Goal: Transaction & Acquisition: Purchase product/service

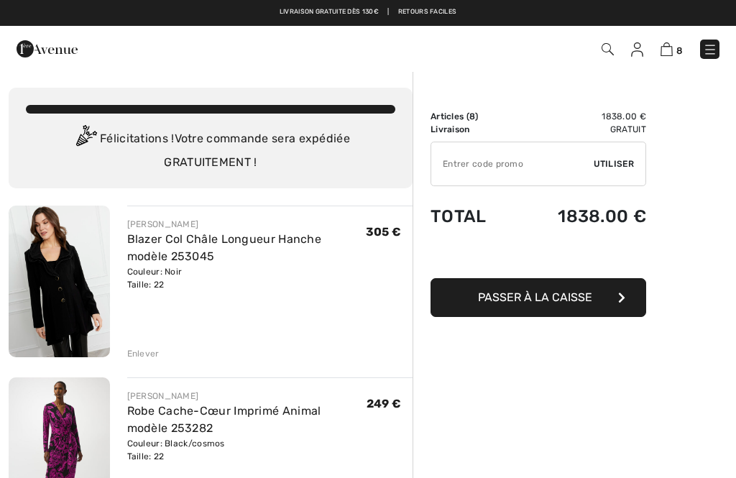
checkbox input "true"
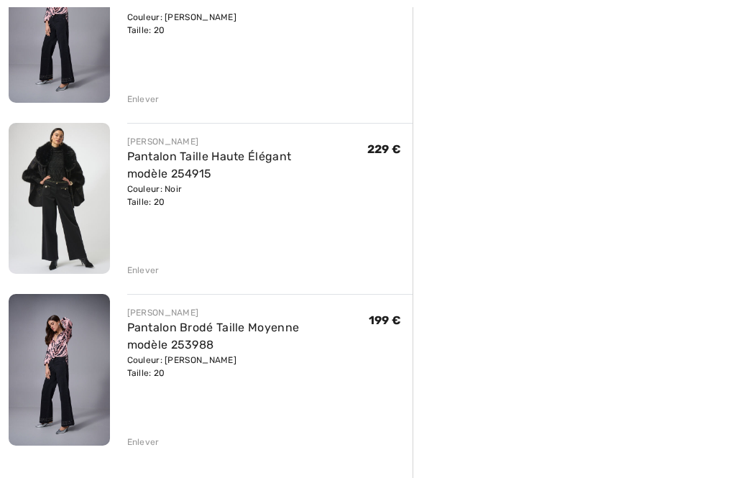
scroll to position [1111, 0]
click at [147, 430] on div "JOSEPH RIBKOFF Pantalon Brodé Taille Moyenne modèle 253988 Couleur: Gris Charbo…" at bounding box center [270, 371] width 286 height 154
click at [145, 444] on div "Enlever" at bounding box center [143, 441] width 32 height 13
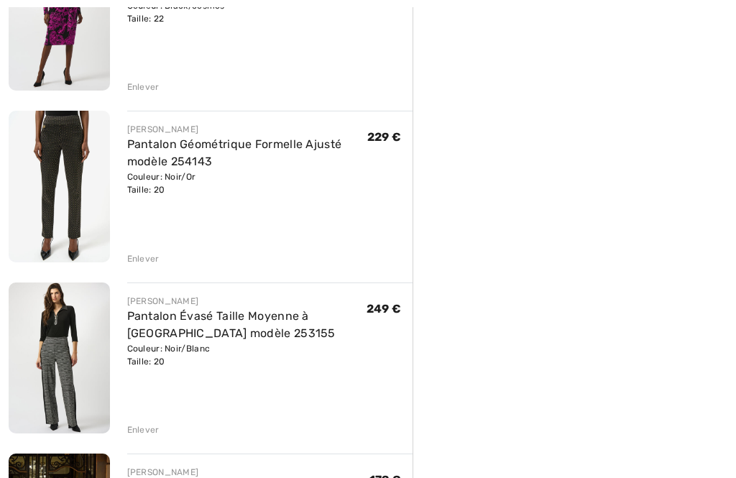
scroll to position [438, 0]
click at [144, 424] on div "Enlever" at bounding box center [143, 428] width 32 height 13
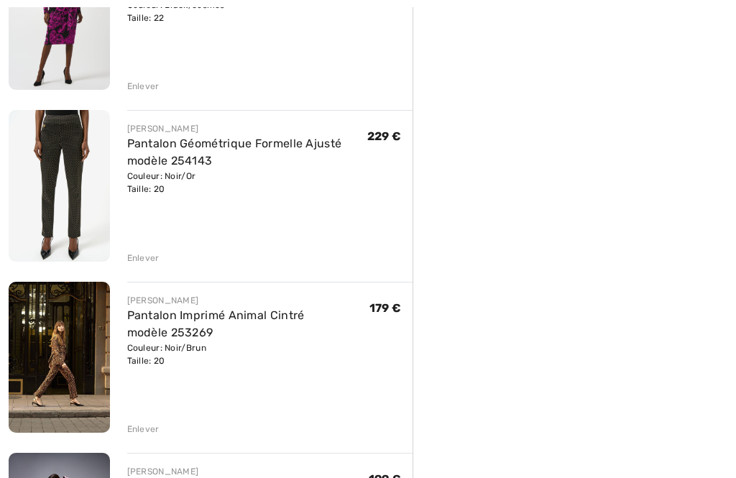
click at [148, 249] on div "Enlever" at bounding box center [270, 257] width 286 height 16
click at [147, 261] on div "Enlever" at bounding box center [143, 257] width 32 height 13
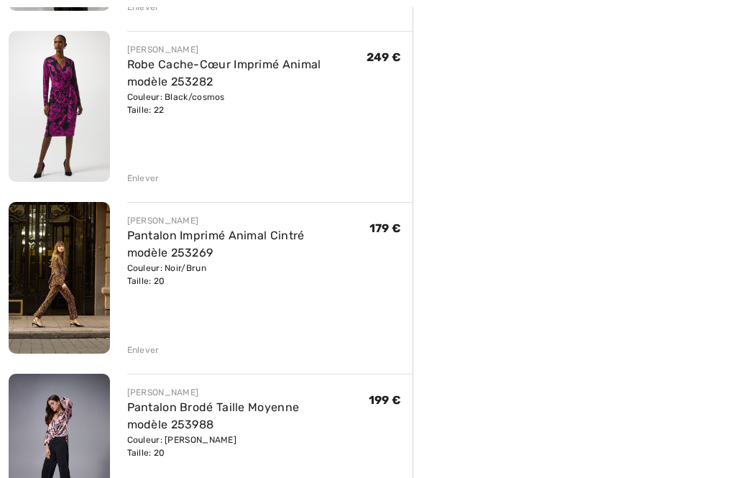
scroll to position [353, 0]
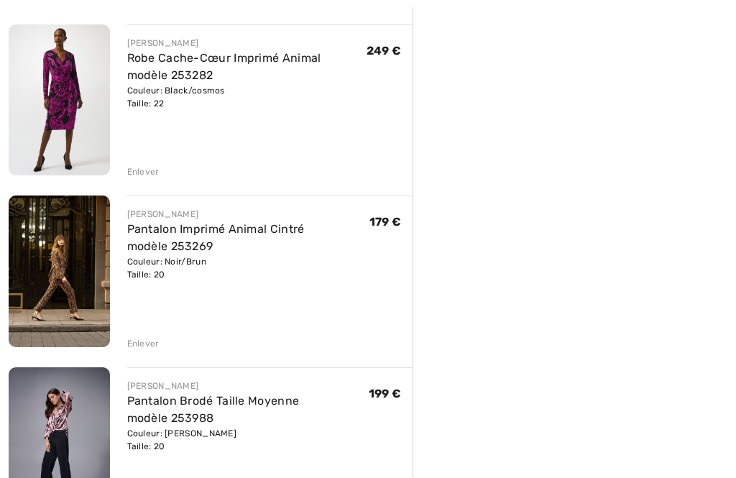
click at [74, 269] on img at bounding box center [59, 271] width 101 height 152
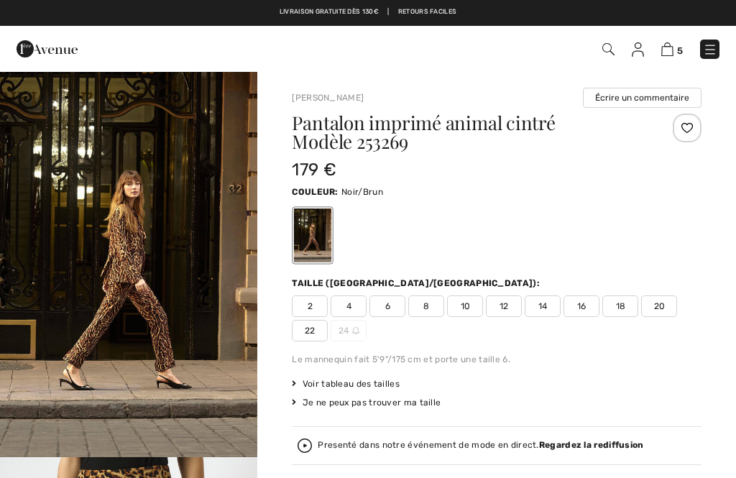
scroll to position [611, 0]
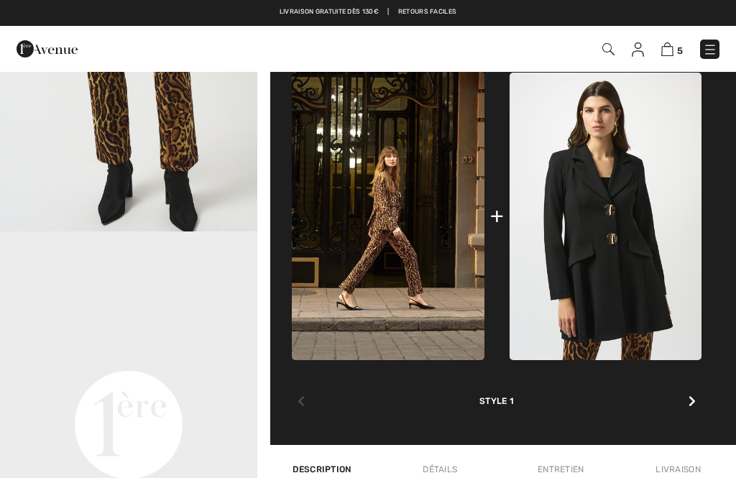
click at [631, 241] on img at bounding box center [605, 216] width 192 height 287
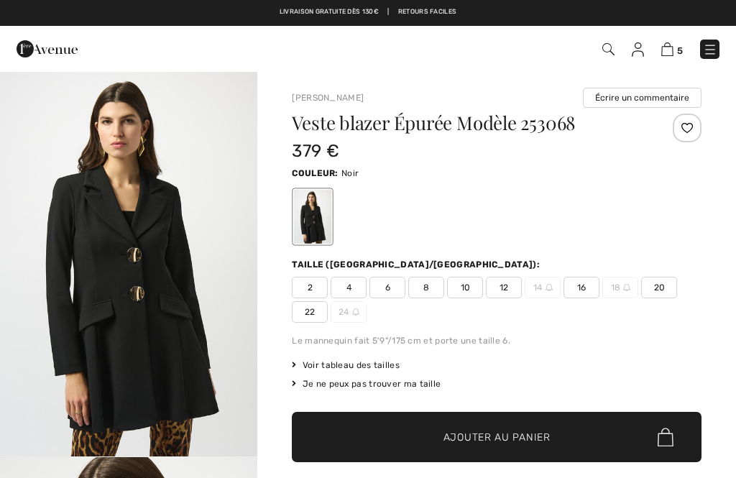
checkbox input "true"
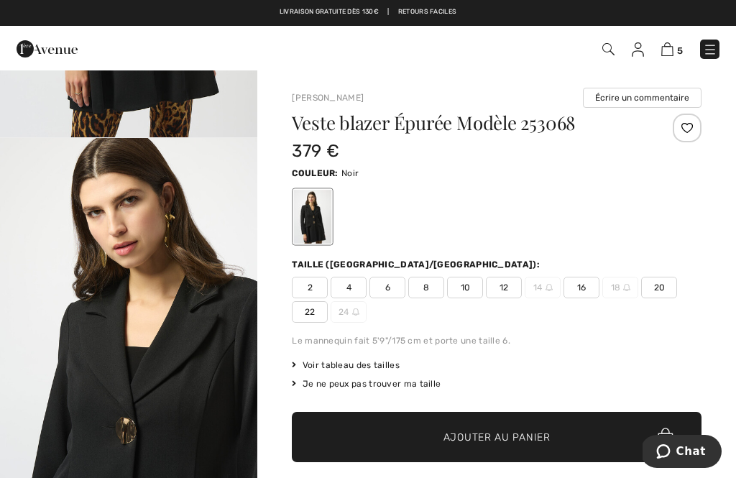
click at [314, 305] on span "22" at bounding box center [310, 312] width 36 height 22
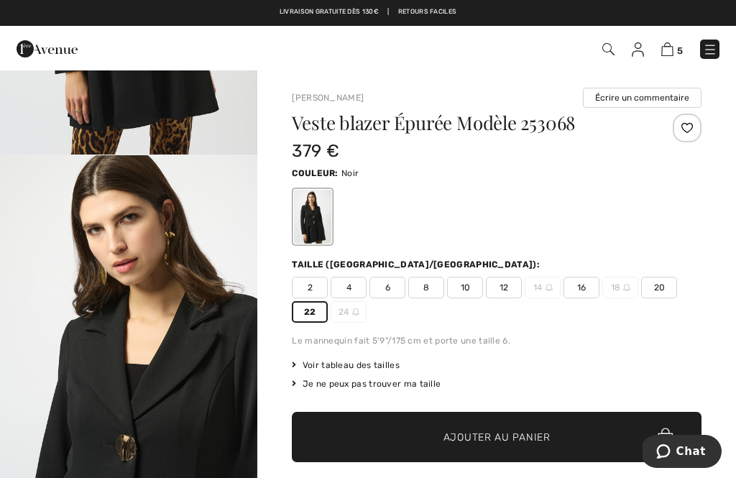
scroll to position [300, 0]
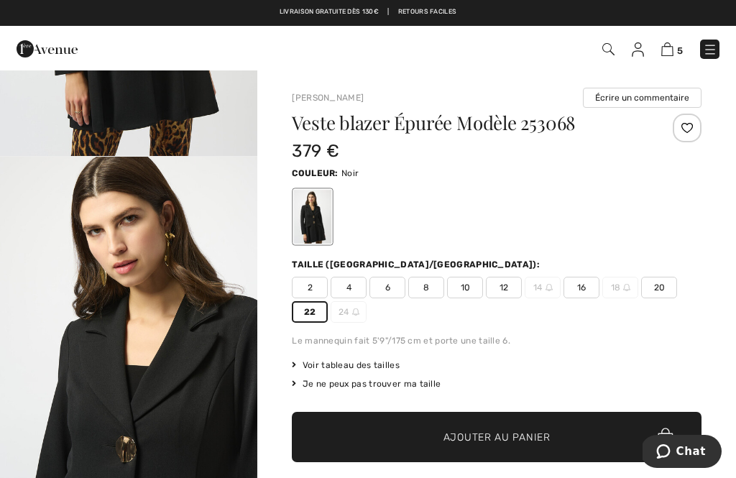
click at [506, 430] on span "Ajouter au panier" at bounding box center [496, 437] width 107 height 15
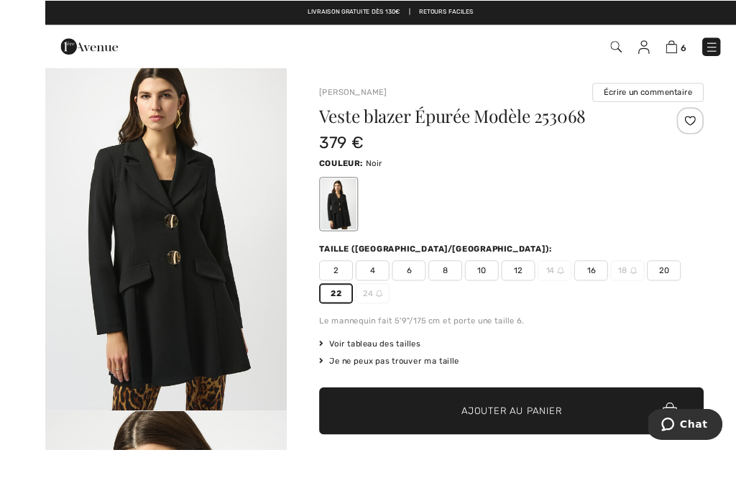
scroll to position [31, 0]
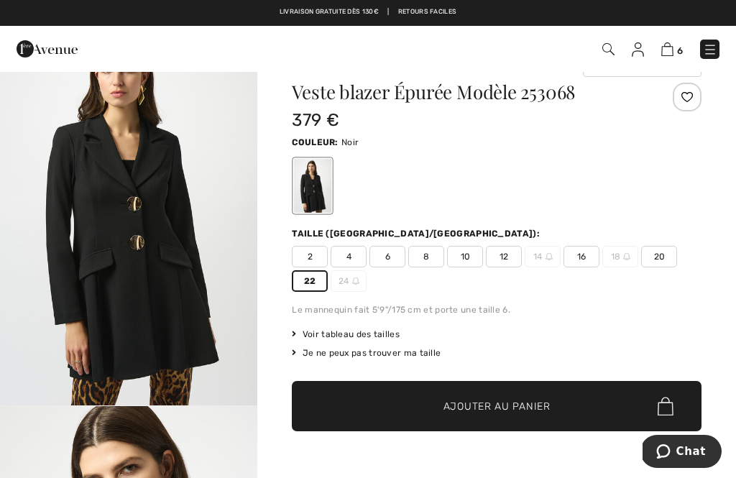
click at [495, 401] on span "Ajouter au panier" at bounding box center [496, 406] width 107 height 15
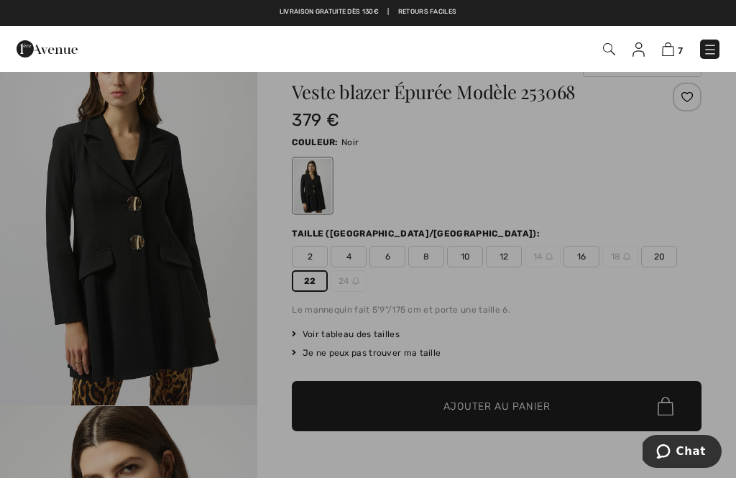
click at [674, 48] on img at bounding box center [668, 49] width 12 height 14
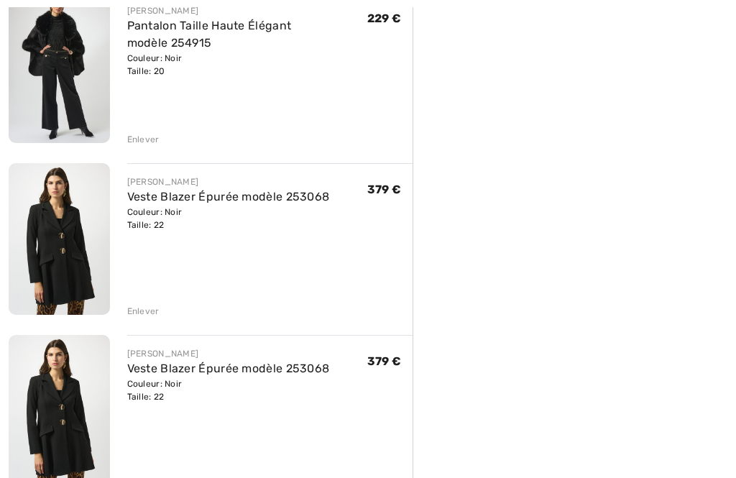
scroll to position [927, 0]
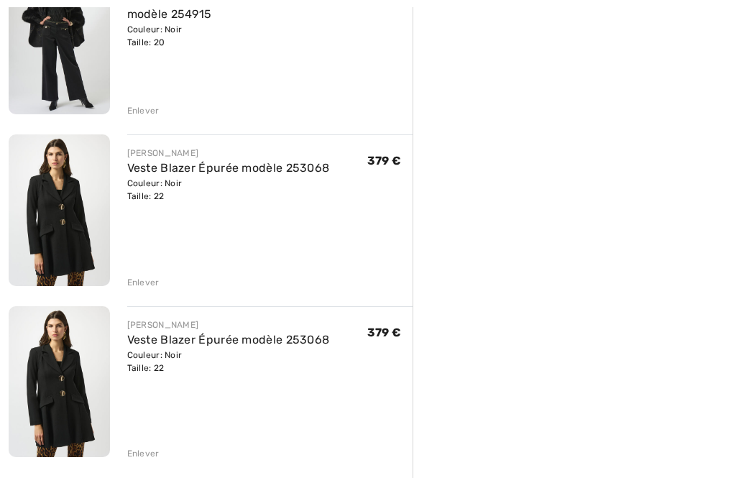
click at [137, 455] on div "Enlever" at bounding box center [143, 454] width 32 height 13
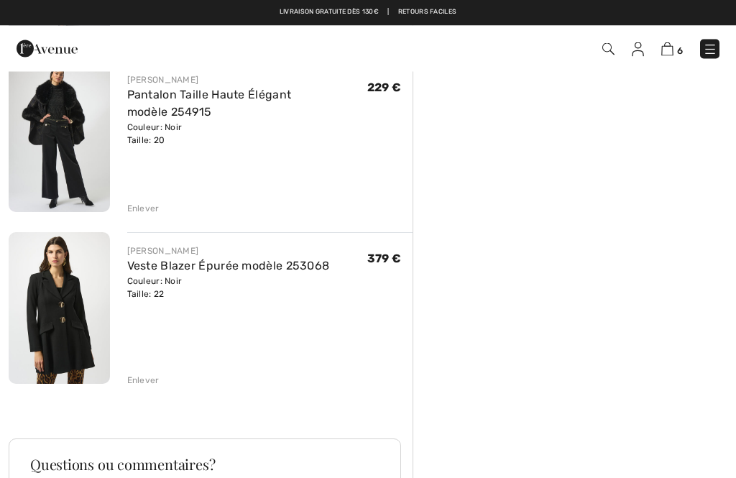
scroll to position [829, 0]
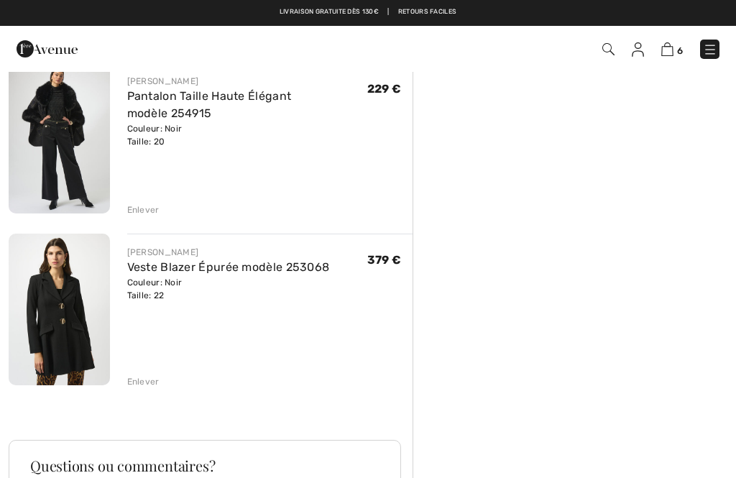
click at [68, 320] on img at bounding box center [59, 308] width 101 height 151
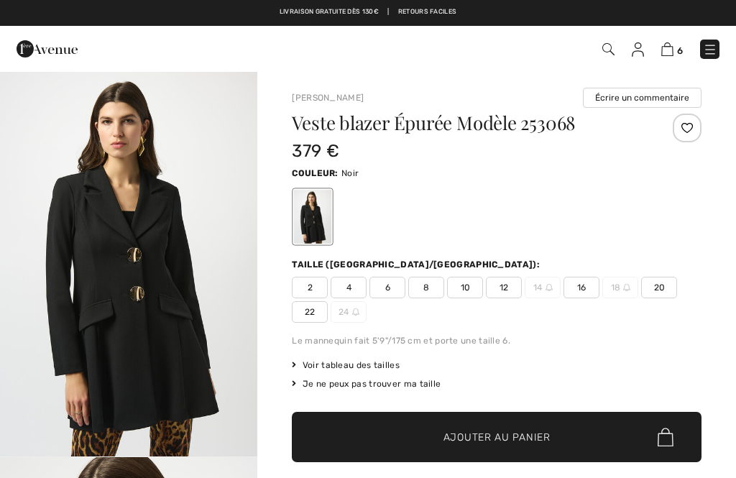
checkbox input "true"
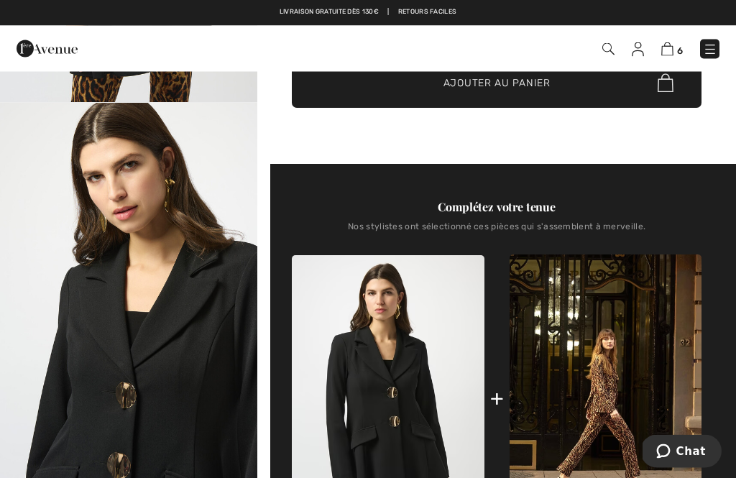
scroll to position [348, 0]
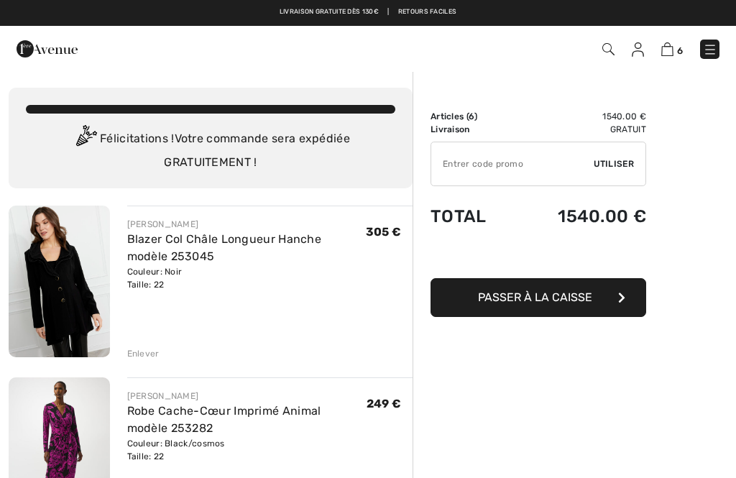
scroll to position [110, 0]
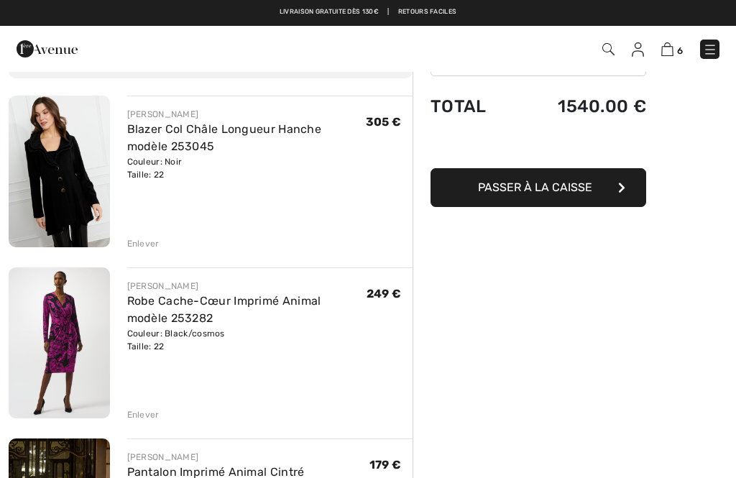
click at [75, 182] on img at bounding box center [59, 172] width 101 height 152
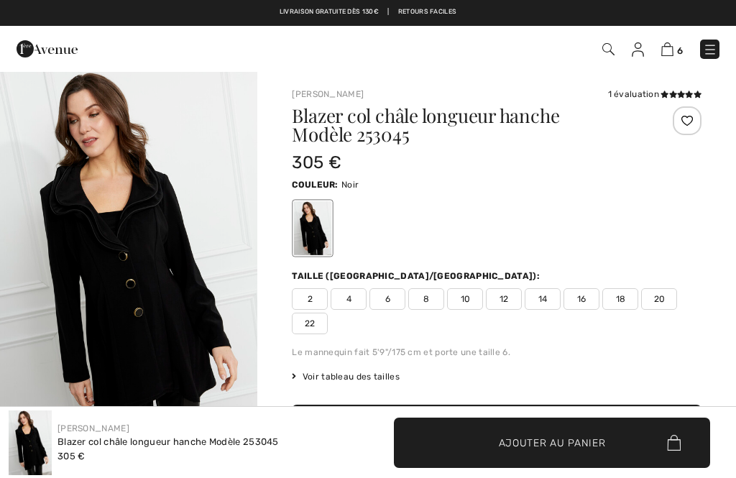
checkbox input "true"
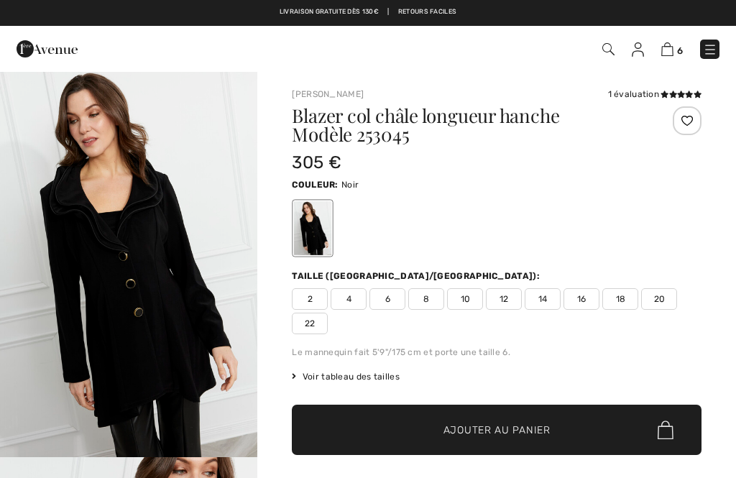
checkbox input "true"
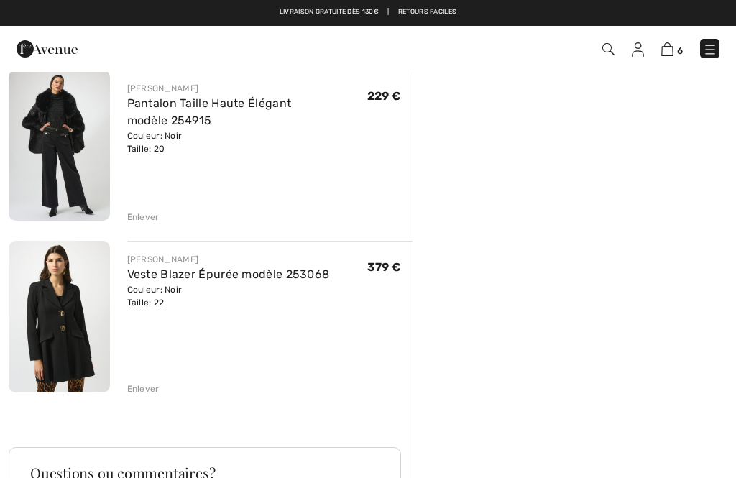
scroll to position [807, 0]
